Goal: Task Accomplishment & Management: Manage account settings

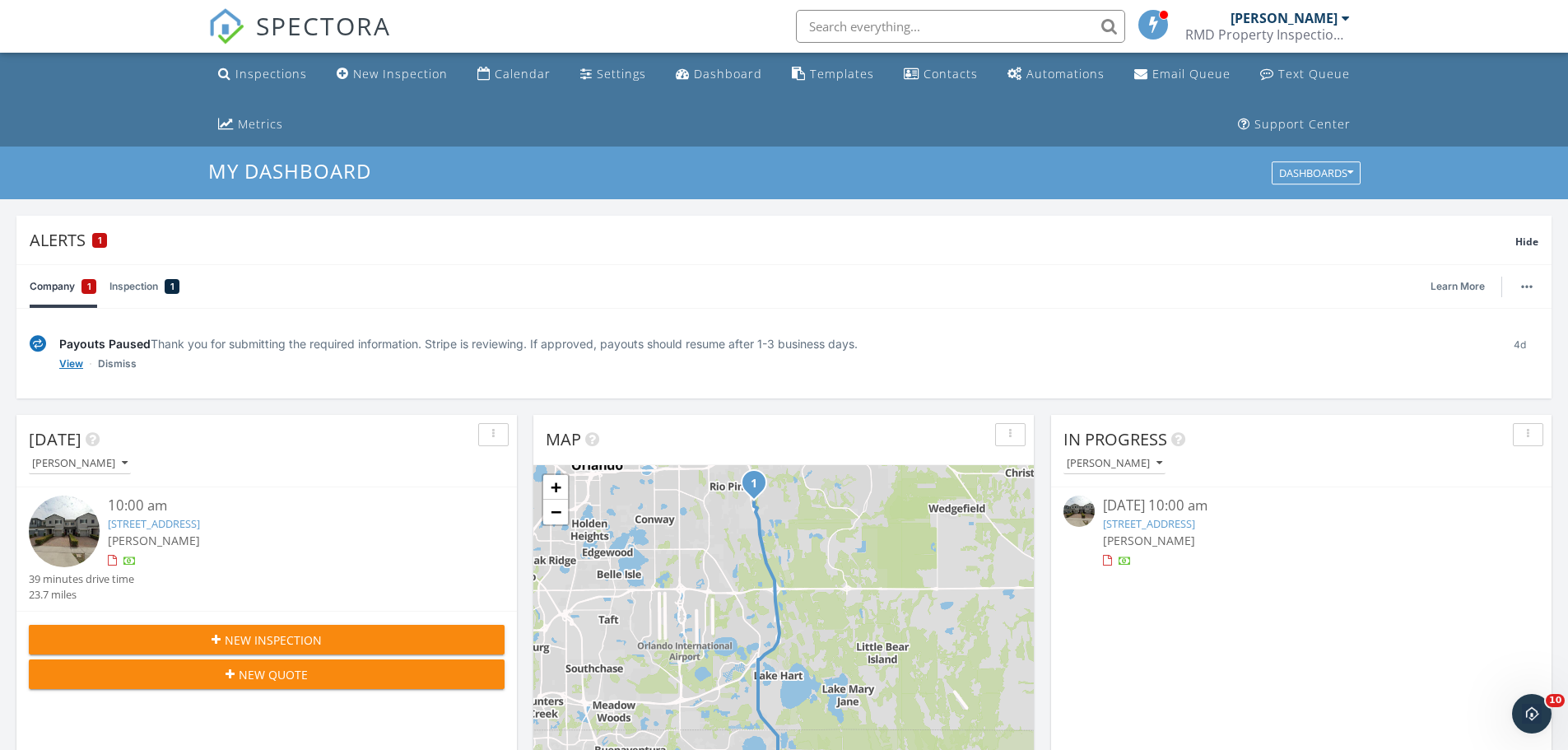
click at [66, 364] on link "View" at bounding box center [71, 364] width 24 height 16
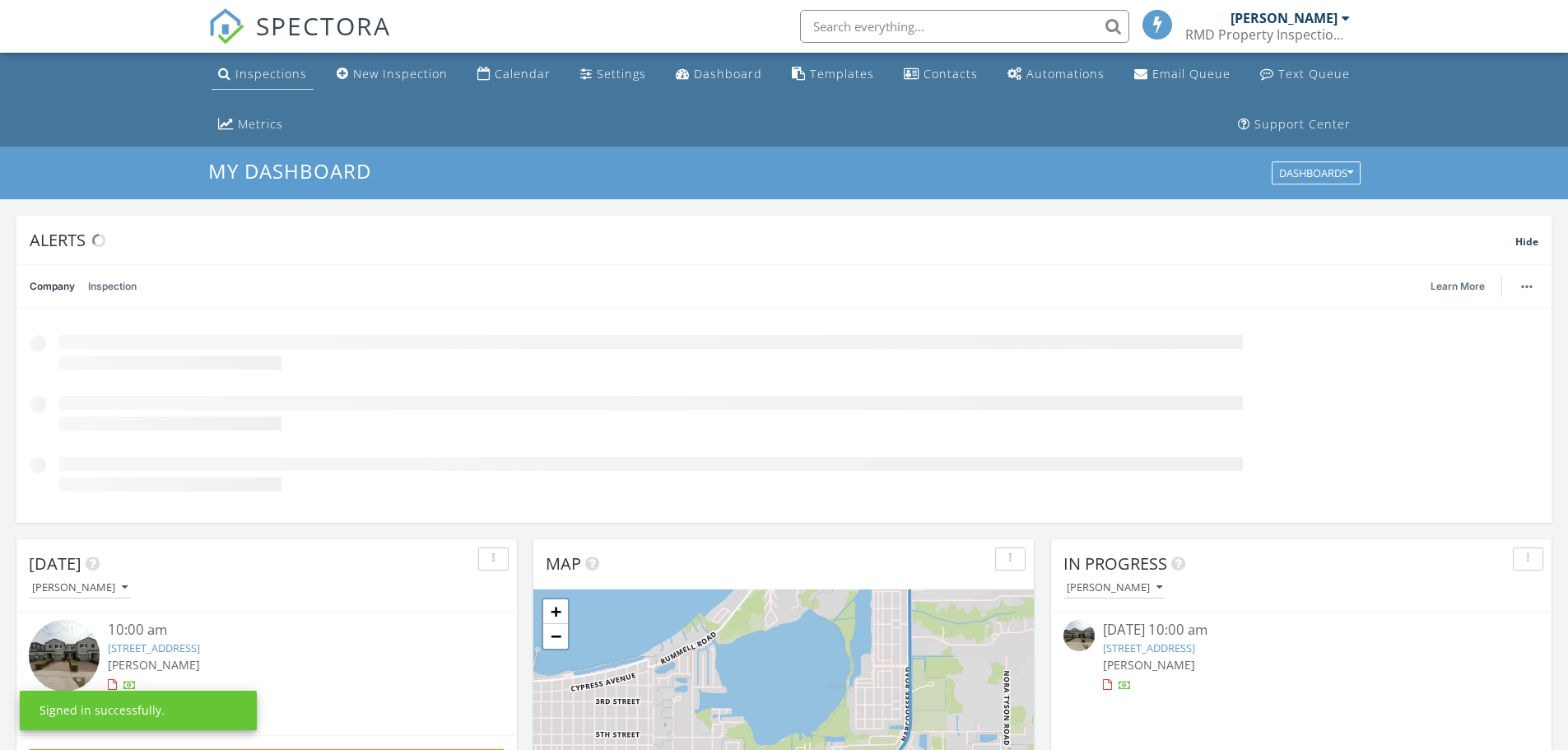
scroll to position [1524, 1594]
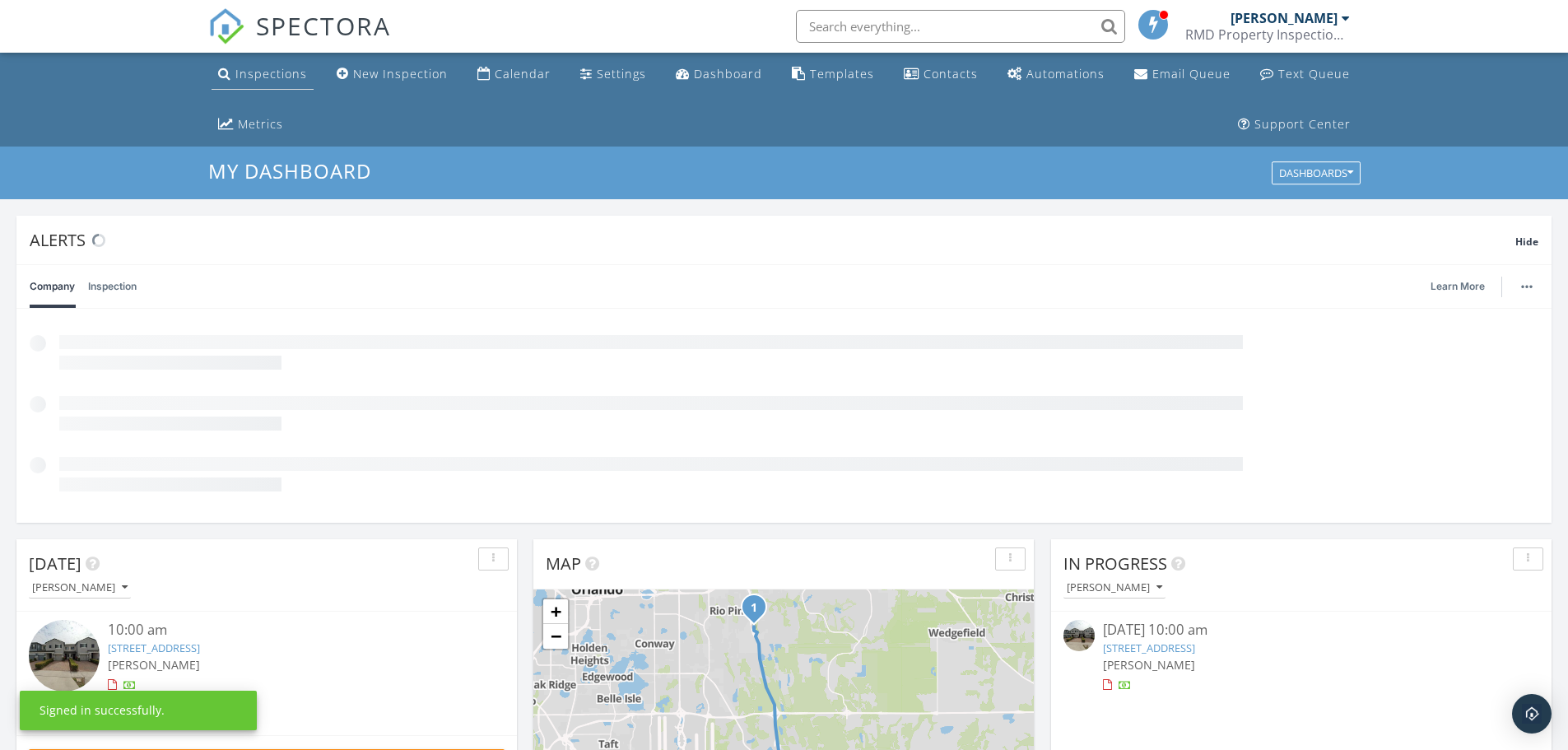
drag, startPoint x: 251, startPoint y: 67, endPoint x: 260, endPoint y: 81, distance: 16.6
click at [251, 67] on div "Inspections" at bounding box center [272, 74] width 72 height 16
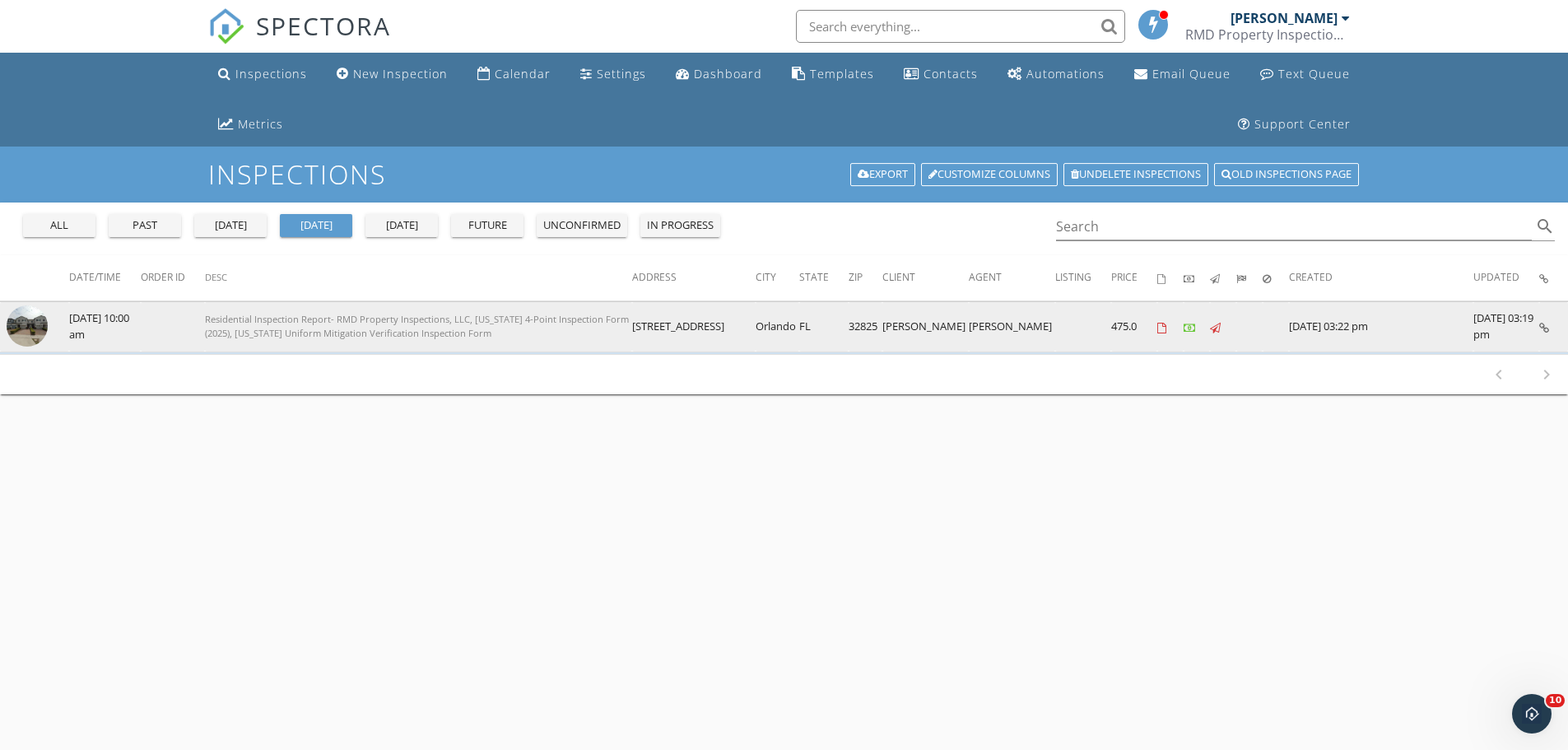
click at [30, 322] on img at bounding box center [27, 326] width 41 height 41
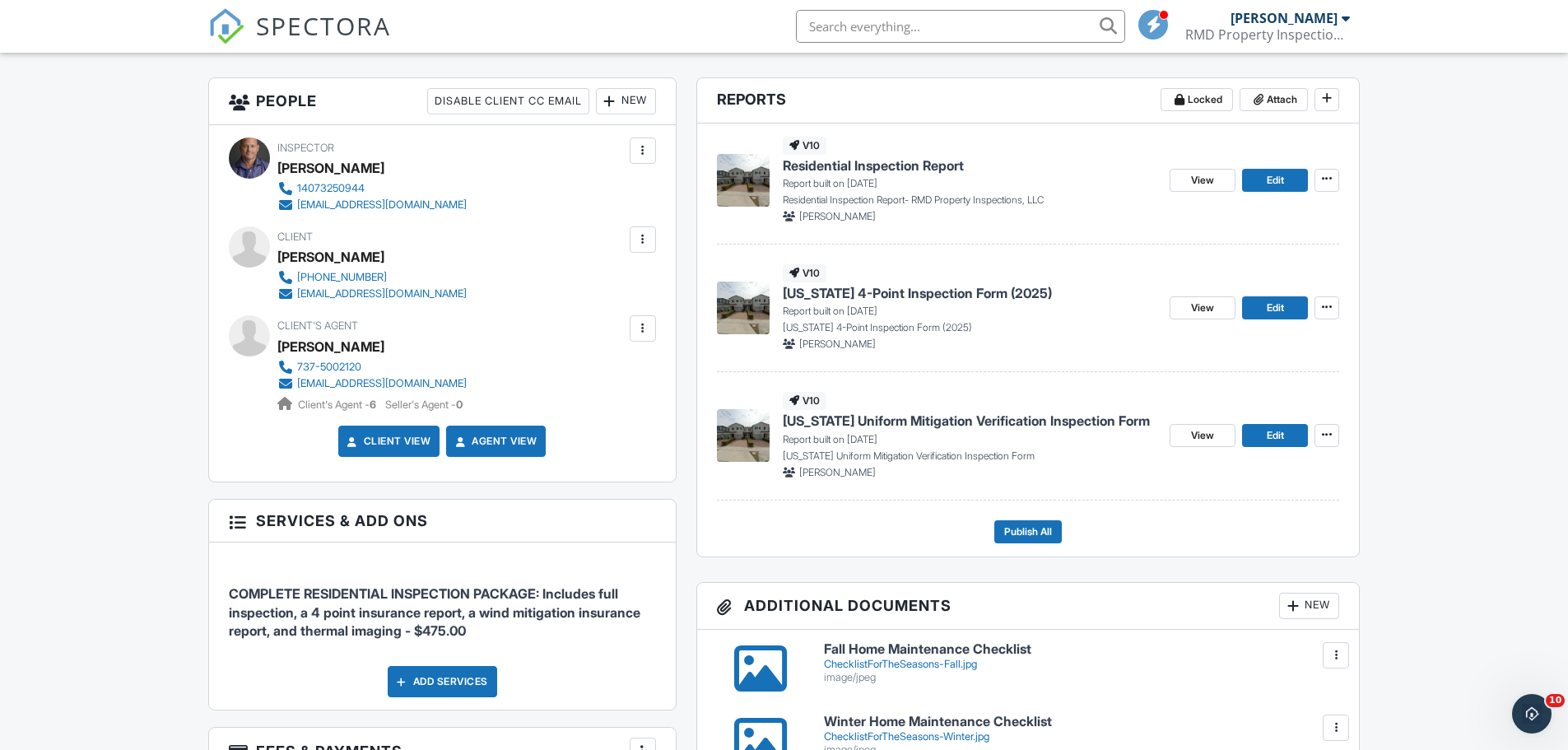
scroll to position [330, 0]
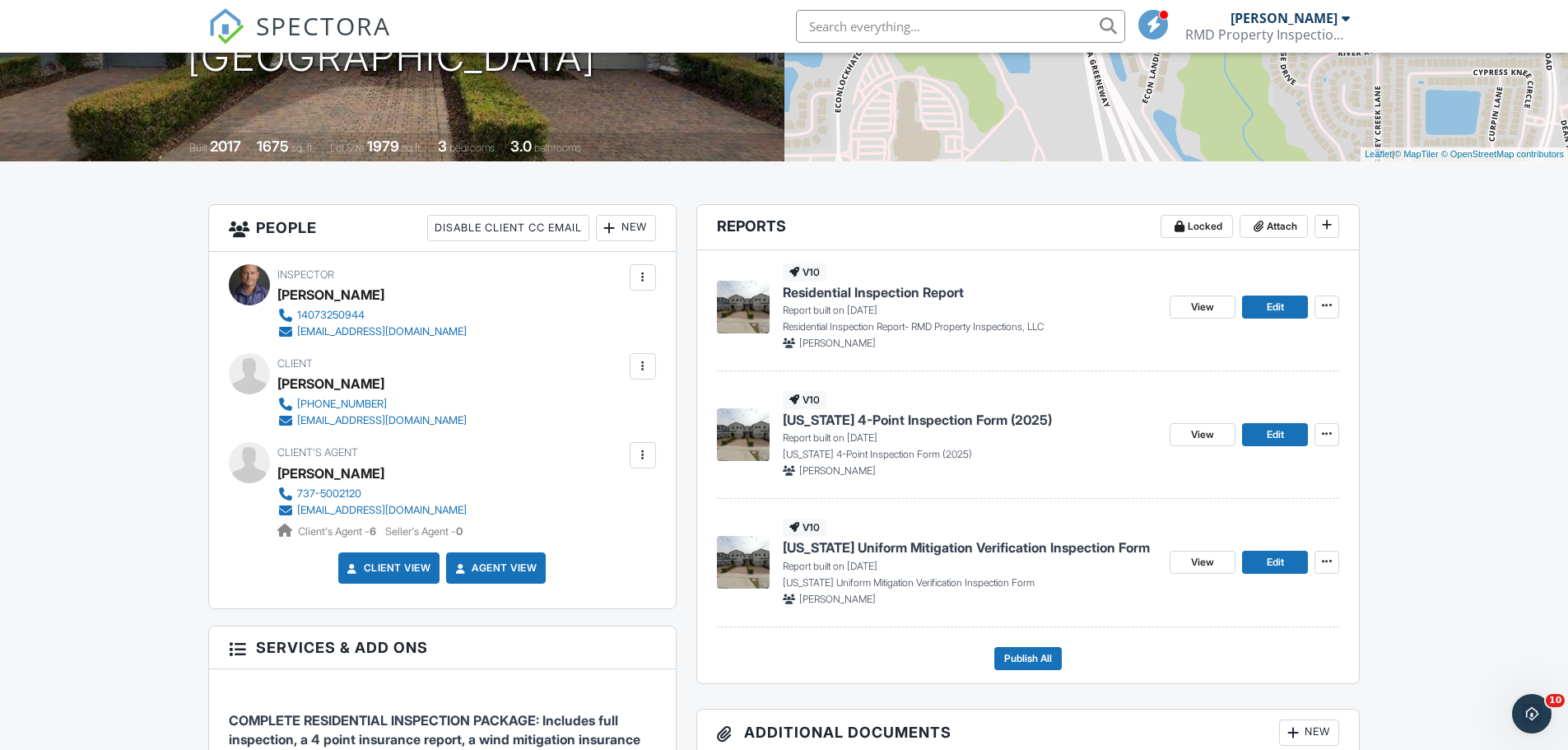
click at [831, 289] on span "Residential Inspection Report" at bounding box center [873, 293] width 181 height 18
drag, startPoint x: 0, startPoint y: 0, endPoint x: 350, endPoint y: 383, distance: 518.8
click at [350, 383] on div "[PERSON_NAME]" at bounding box center [331, 383] width 107 height 25
click at [1195, 437] on span "View" at bounding box center [1202, 434] width 23 height 16
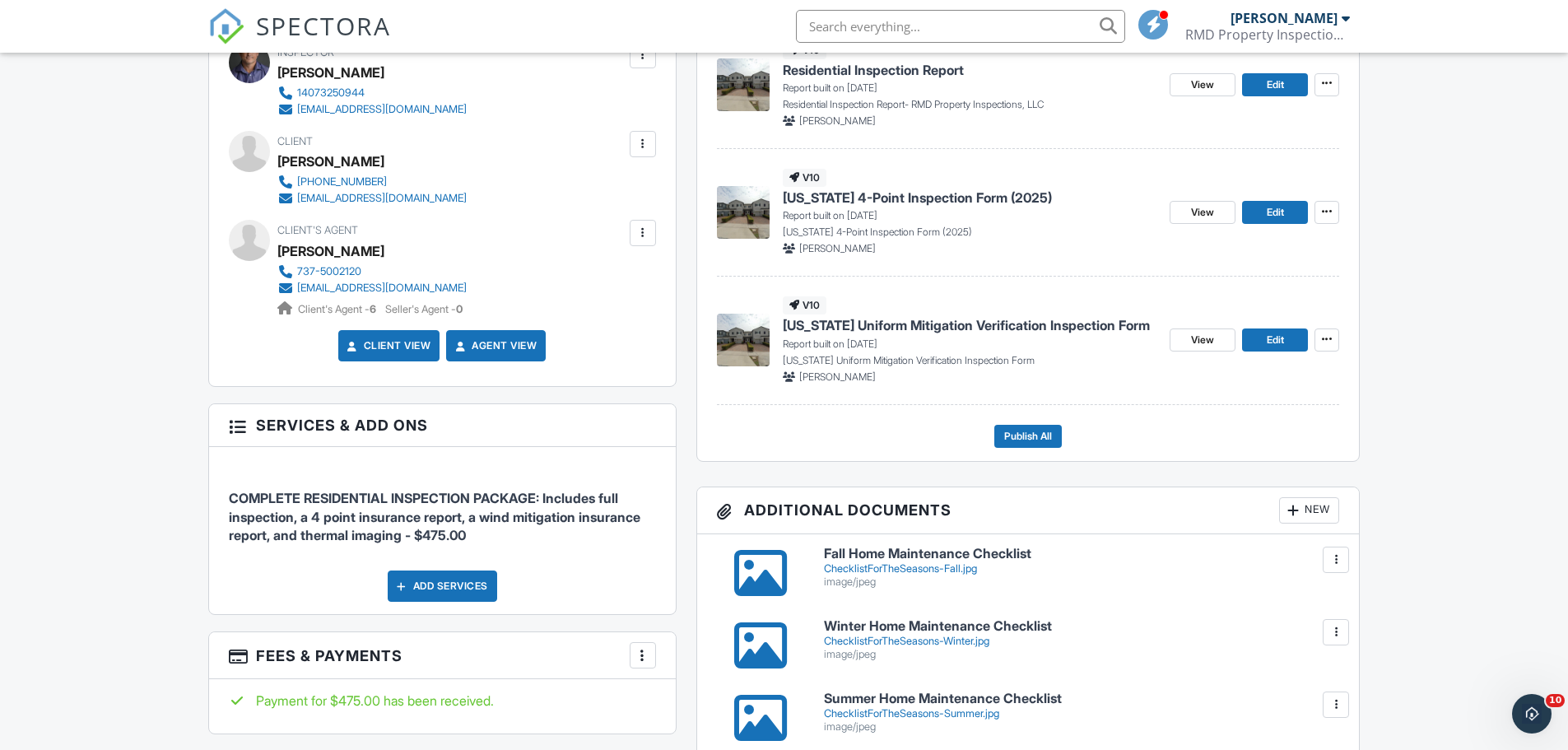
click at [943, 326] on span "[US_STATE] Uniform Mitigation Verification Inspection Form" at bounding box center [967, 326] width 368 height 18
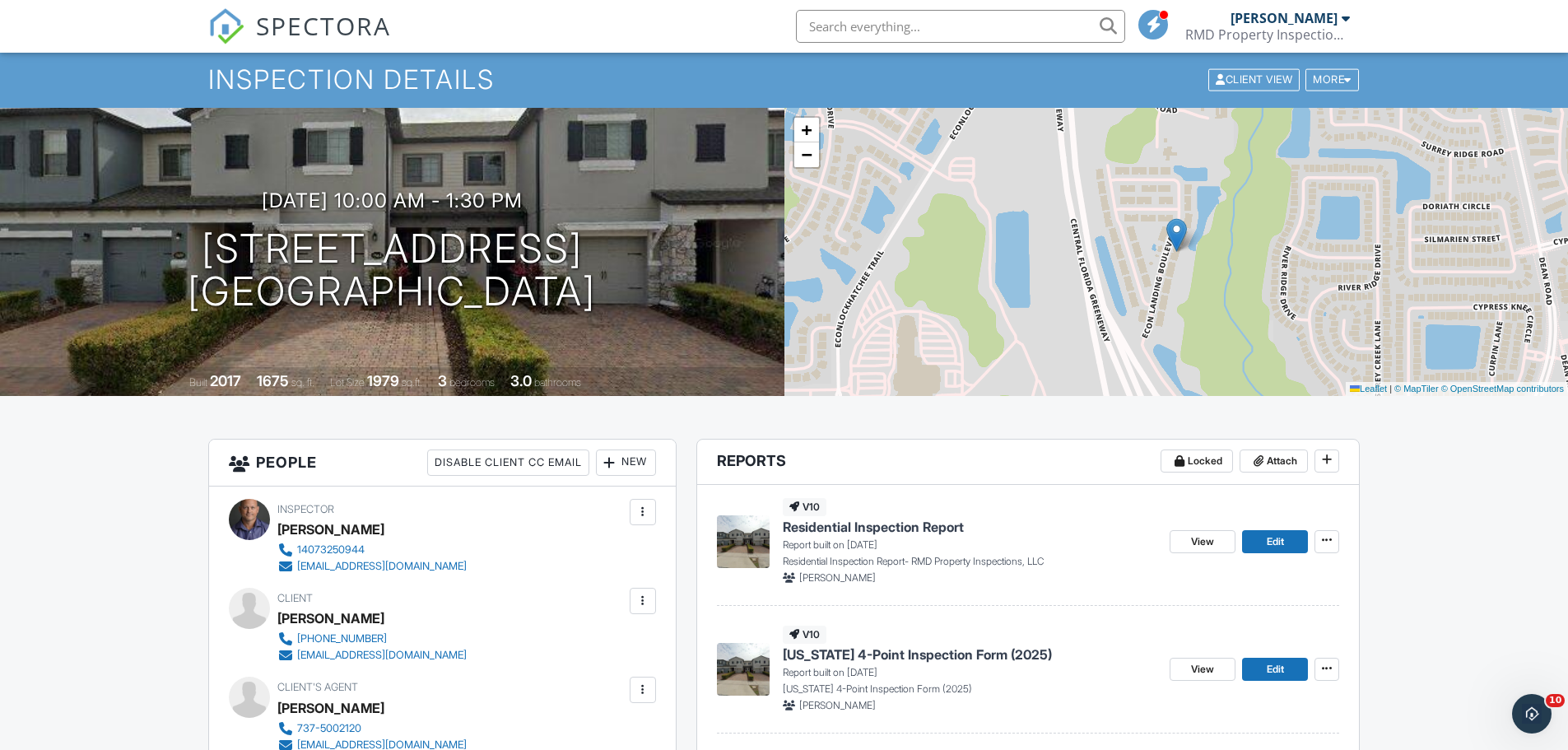
scroll to position [82, 0]
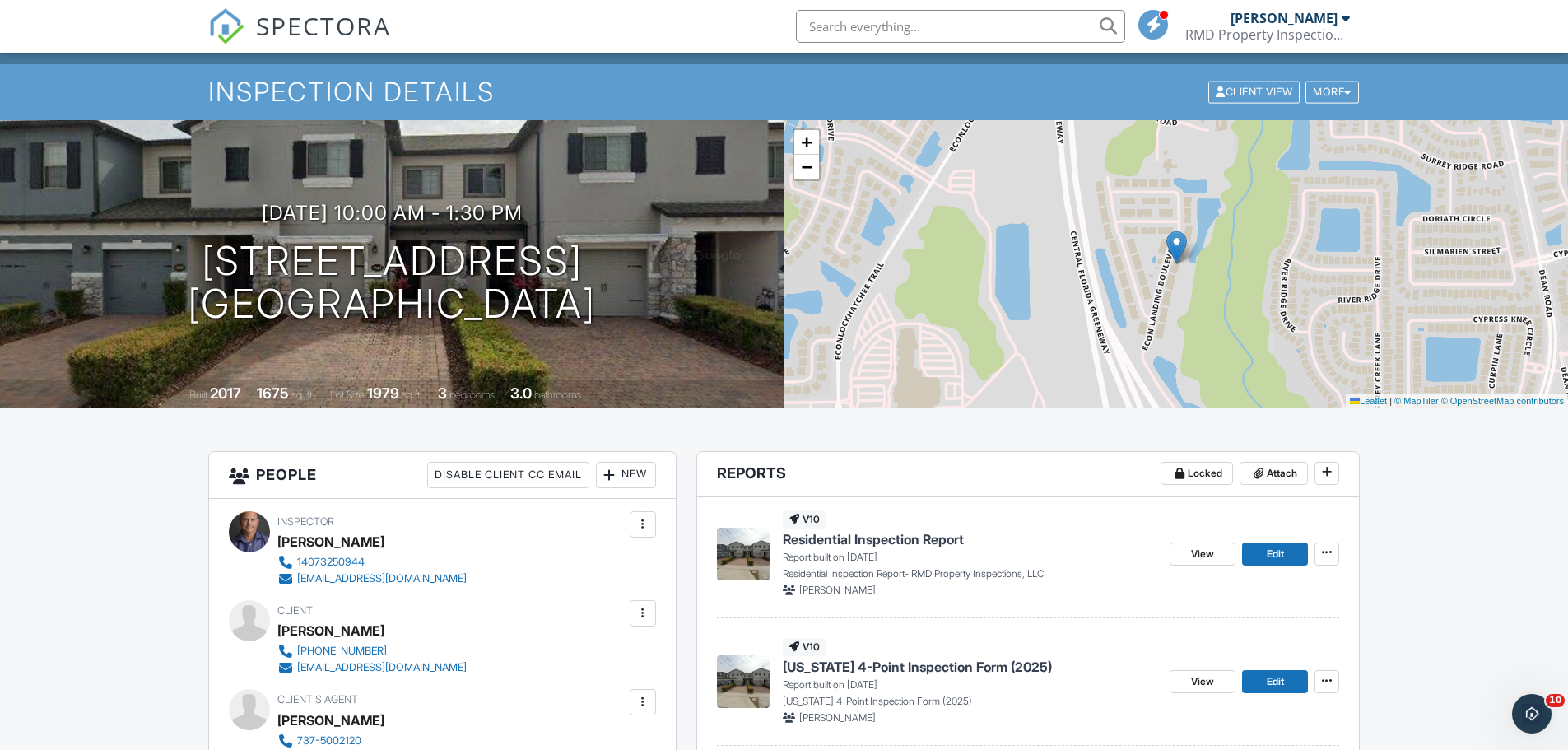
click at [993, 265] on div "+ − Leaflet | © MapTiler © OpenStreetMap contributors" at bounding box center [1177, 264] width 785 height 289
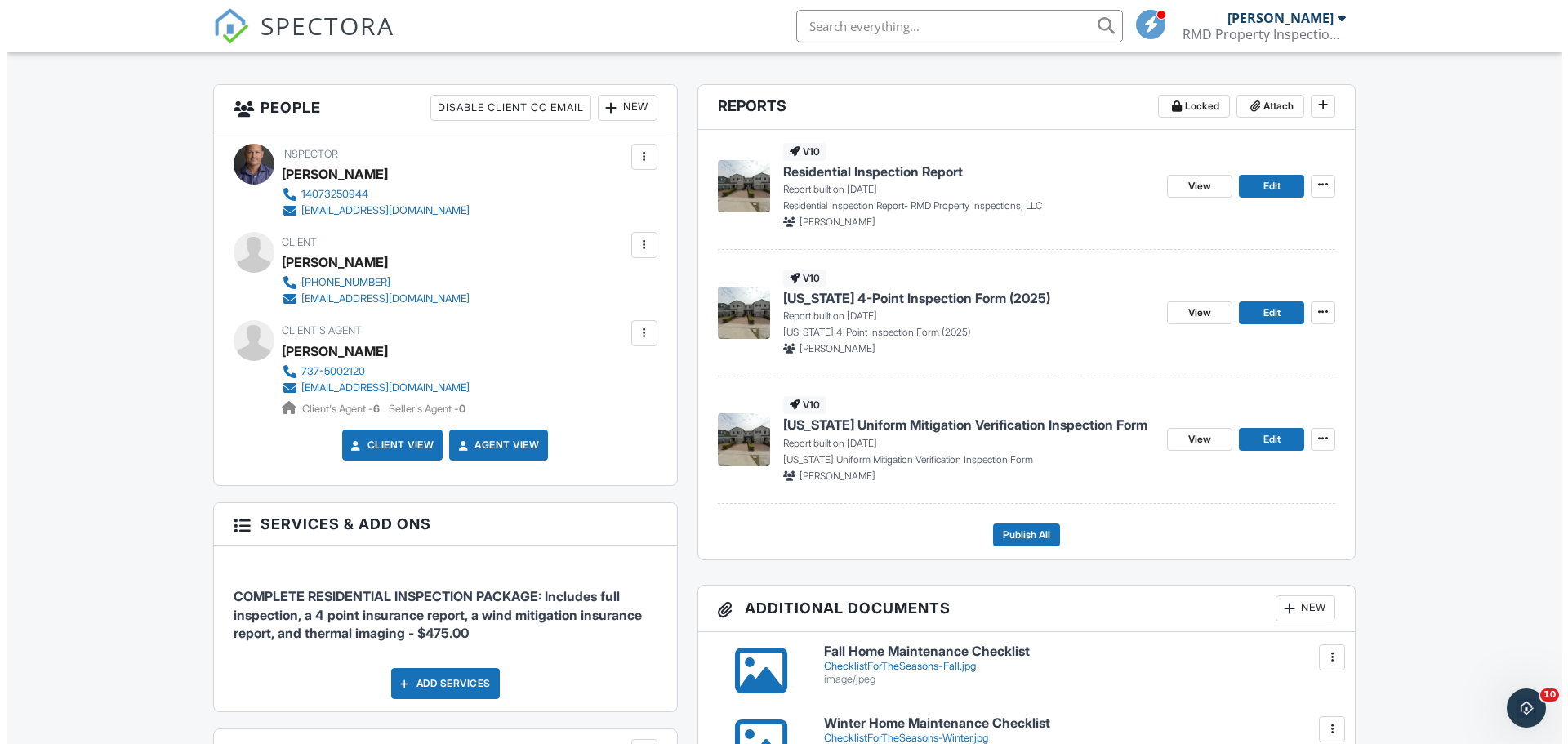
scroll to position [490, 0]
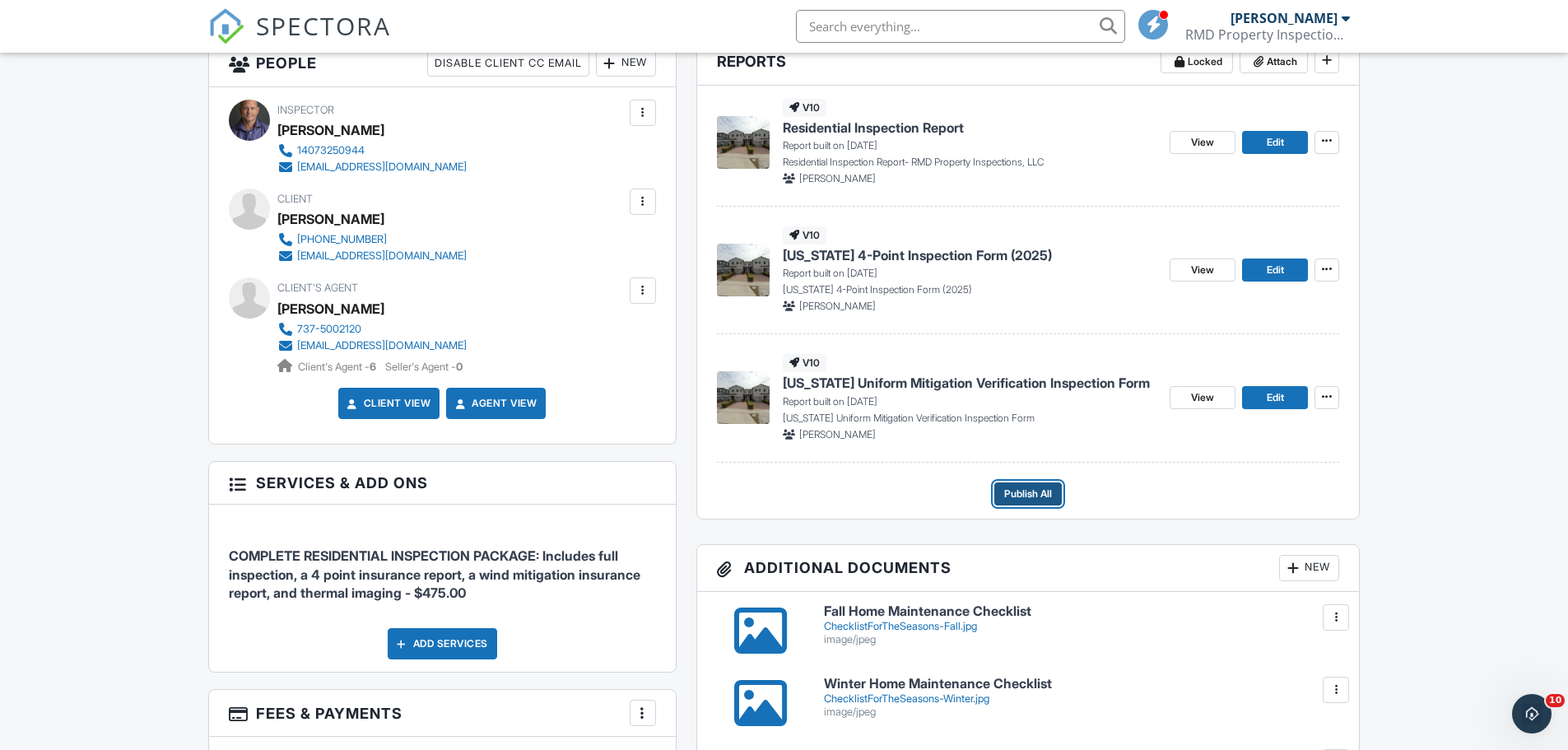
click at [1023, 492] on span "Publish All" at bounding box center [1029, 493] width 48 height 16
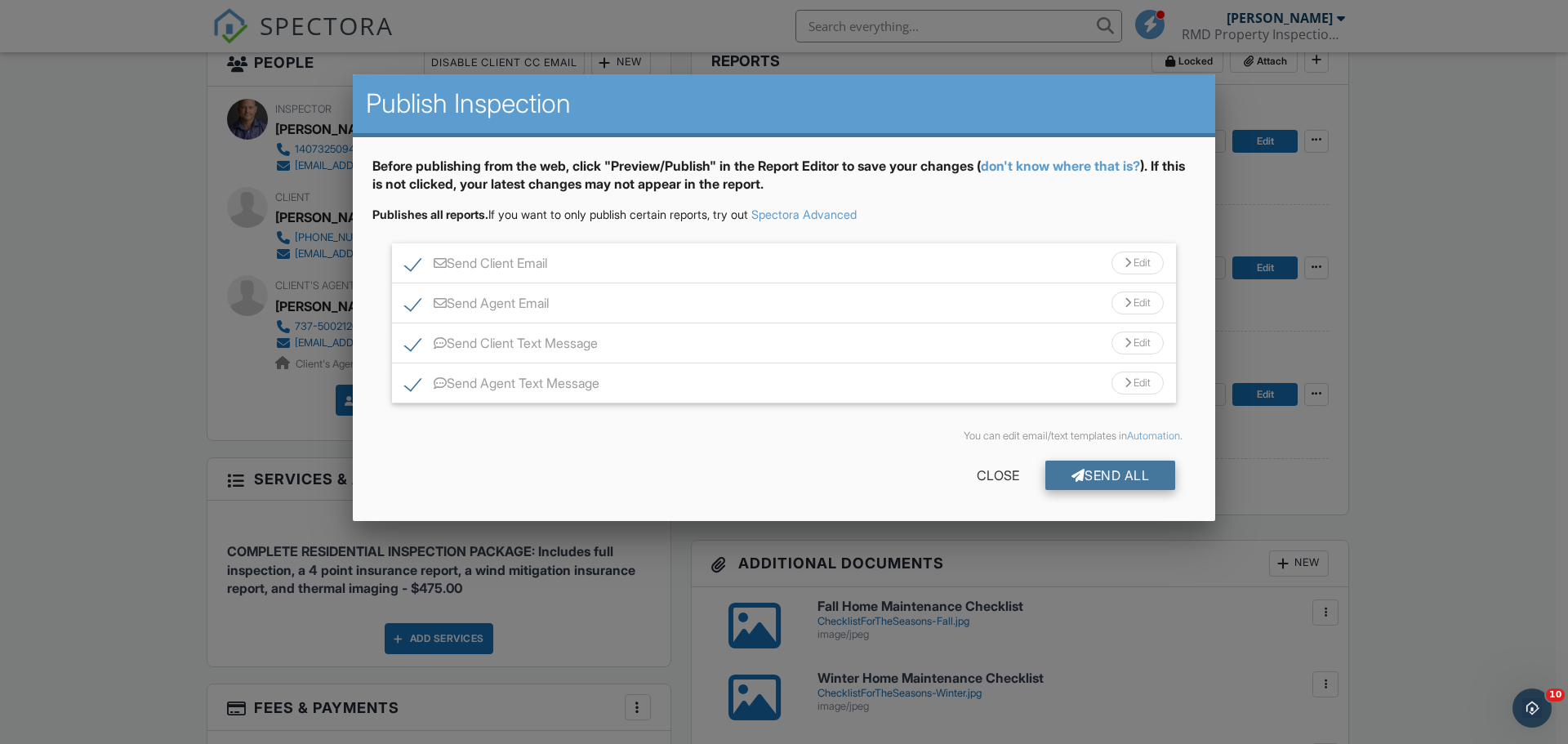
click at [1113, 474] on div "Send All" at bounding box center [1110, 476] width 131 height 30
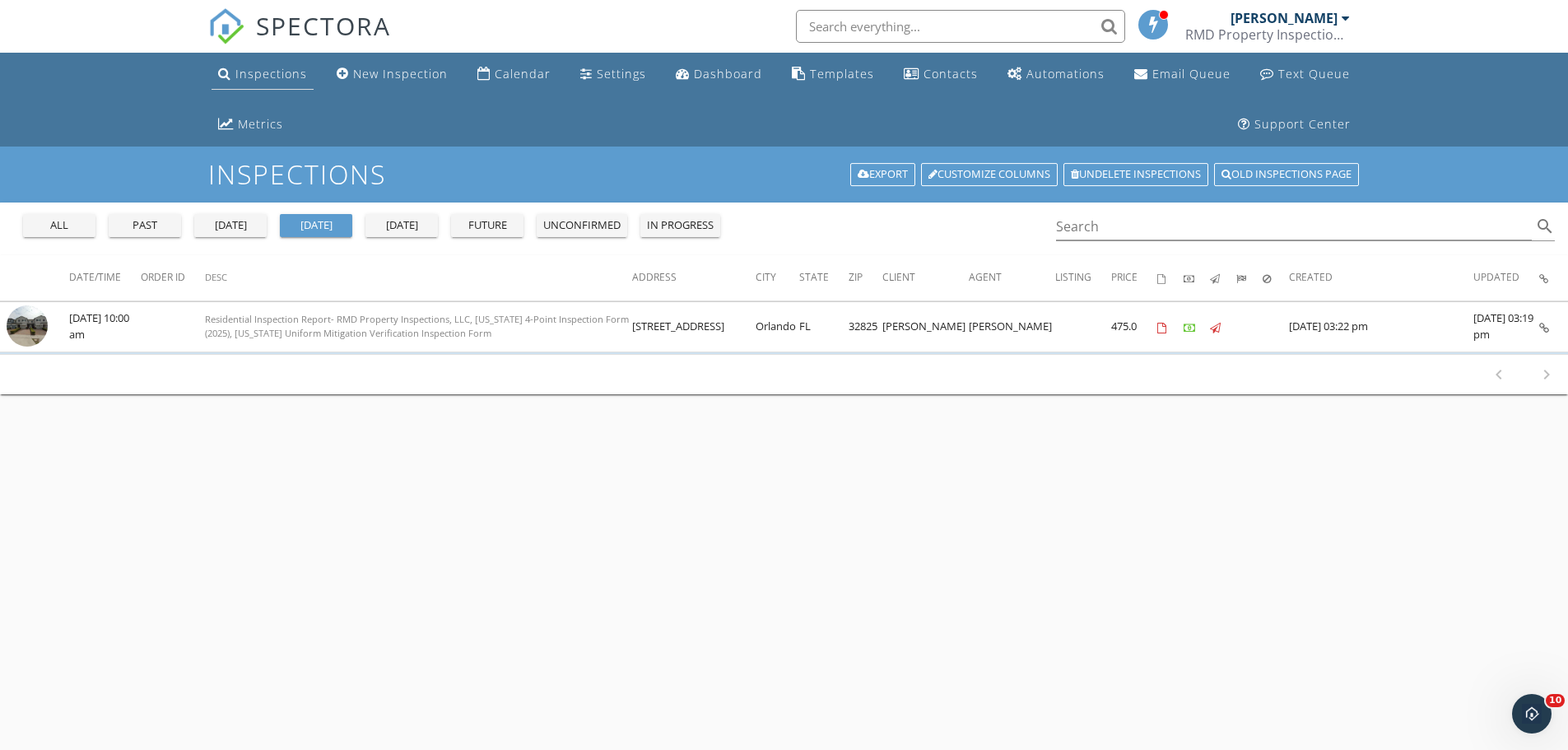
click at [242, 65] on link "Inspections" at bounding box center [263, 74] width 102 height 31
click at [49, 228] on div "all" at bounding box center [59, 226] width 59 height 16
